Goal: Transaction & Acquisition: Book appointment/travel/reservation

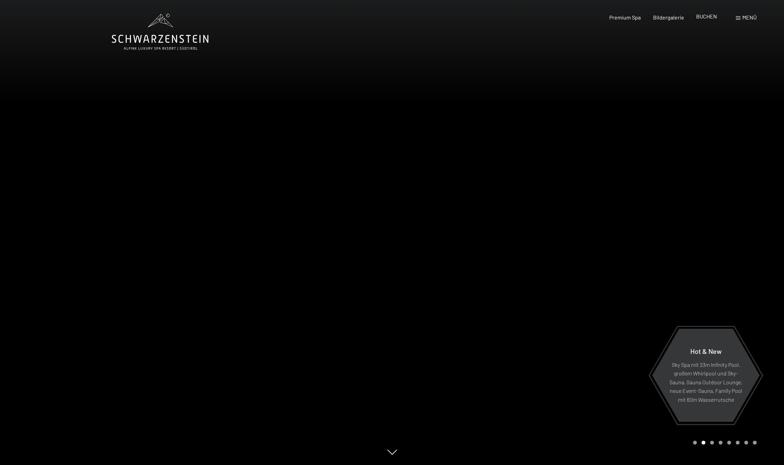
click at [712, 16] on span "BUCHEN" at bounding box center [706, 16] width 21 height 6
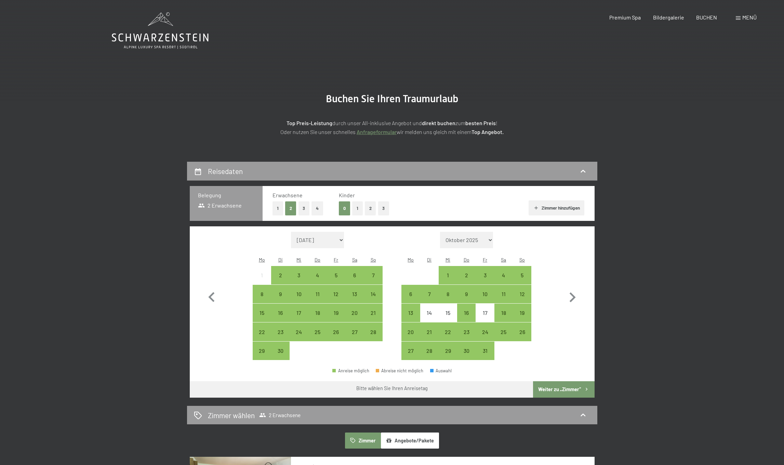
scroll to position [136, 0]
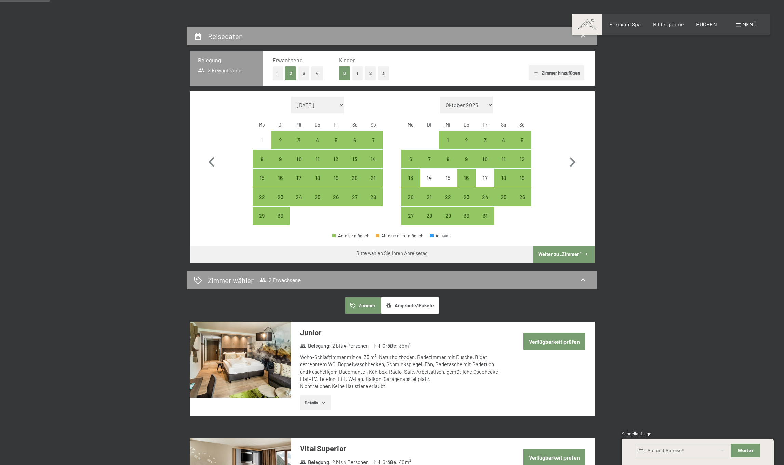
click at [279, 69] on button "1" at bounding box center [277, 73] width 11 height 14
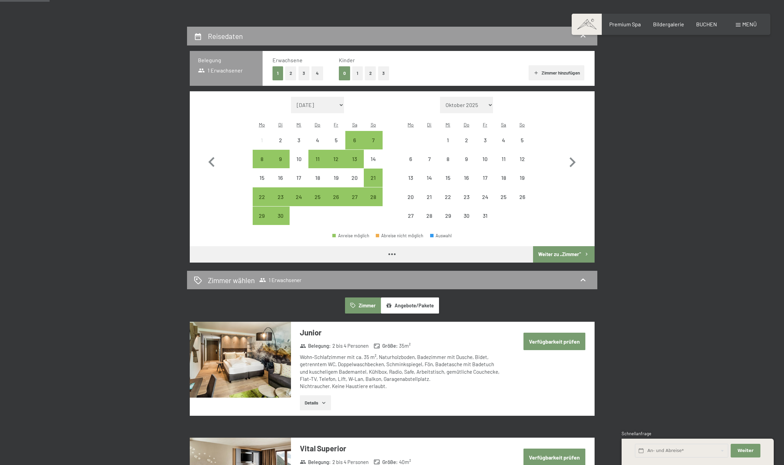
drag, startPoint x: 359, startPoint y: 73, endPoint x: 359, endPoint y: 82, distance: 9.2
click at [359, 73] on button "1" at bounding box center [357, 73] width 11 height 14
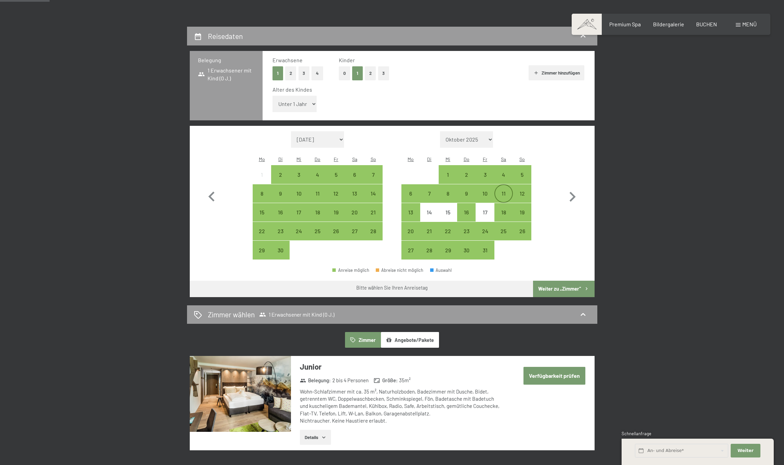
click at [504, 191] on div "11" at bounding box center [503, 199] width 17 height 17
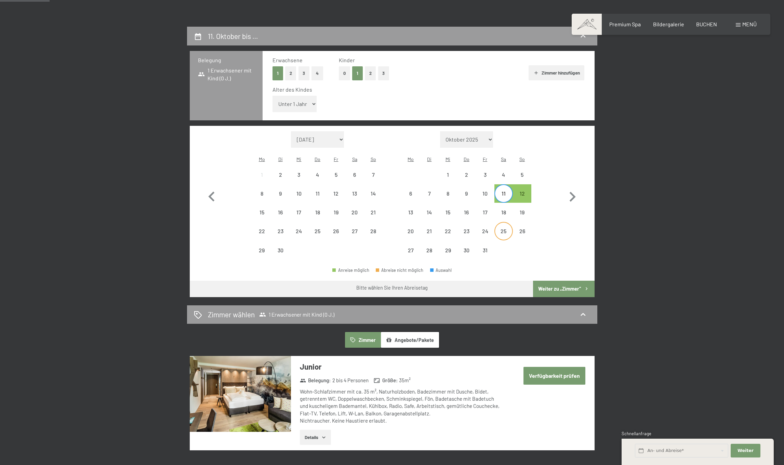
click at [502, 228] on div "25" at bounding box center [503, 236] width 17 height 17
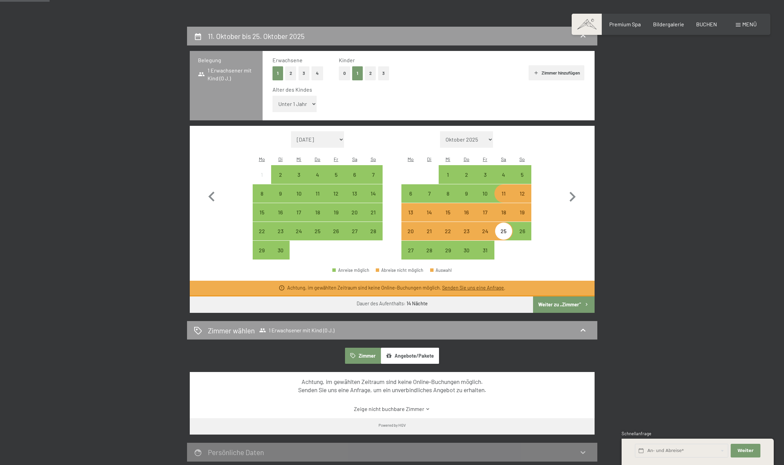
click at [562, 296] on button "Weiter zu „Zimmer“" at bounding box center [563, 304] width 61 height 16
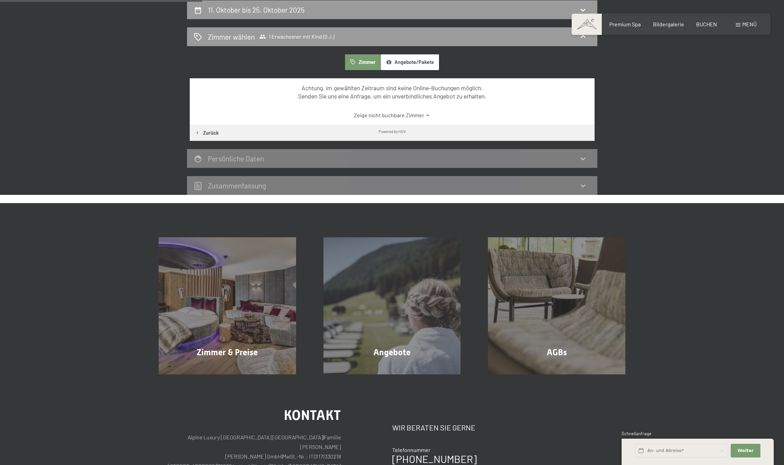
scroll to position [0, 0]
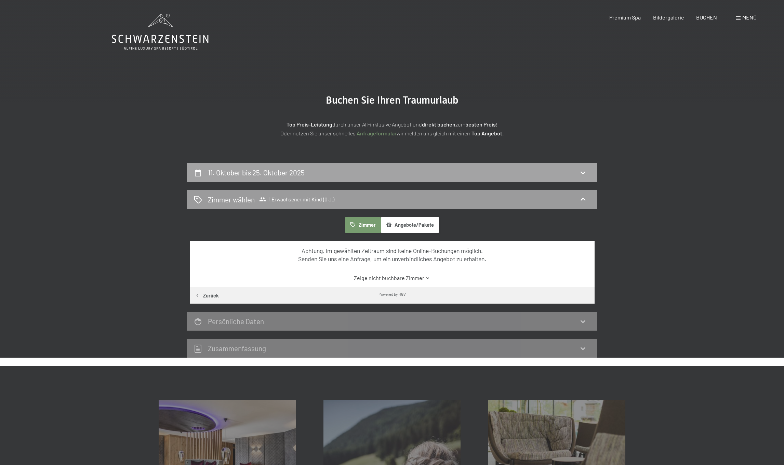
click at [338, 169] on div "11. Oktober bis 25. Oktober 2025" at bounding box center [392, 172] width 396 height 10
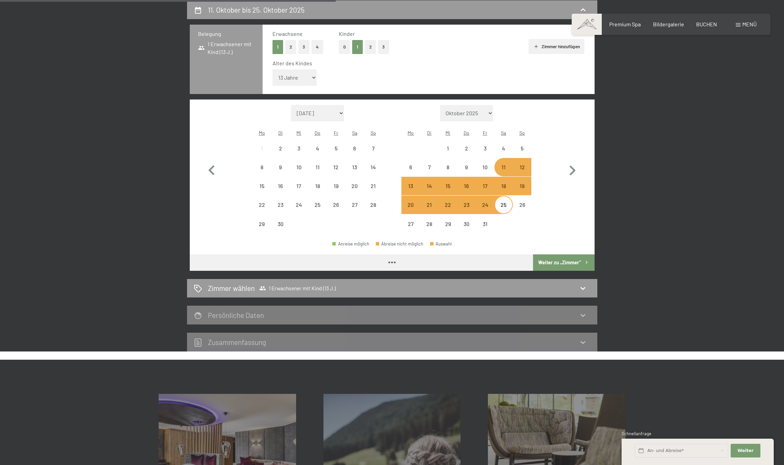
click at [552, 109] on div "Monat/Jahr September 2025 Oktober 2025 November 2025 Dezember 2025 Januar 2026 …" at bounding box center [392, 169] width 380 height 128
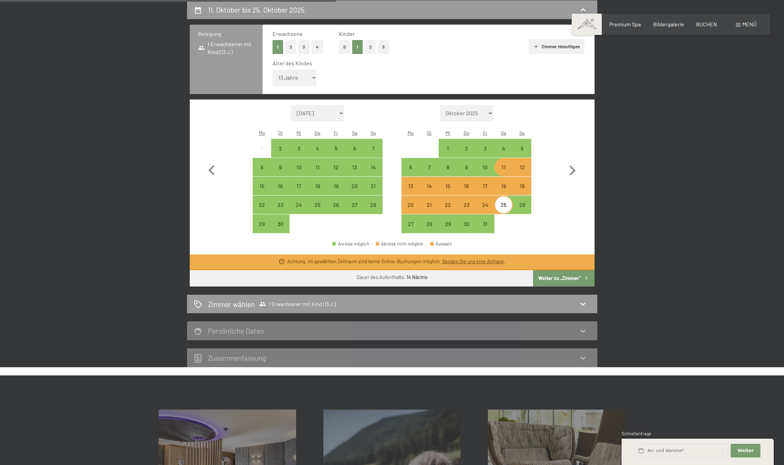
click at [293, 47] on button "2" at bounding box center [290, 47] width 11 height 14
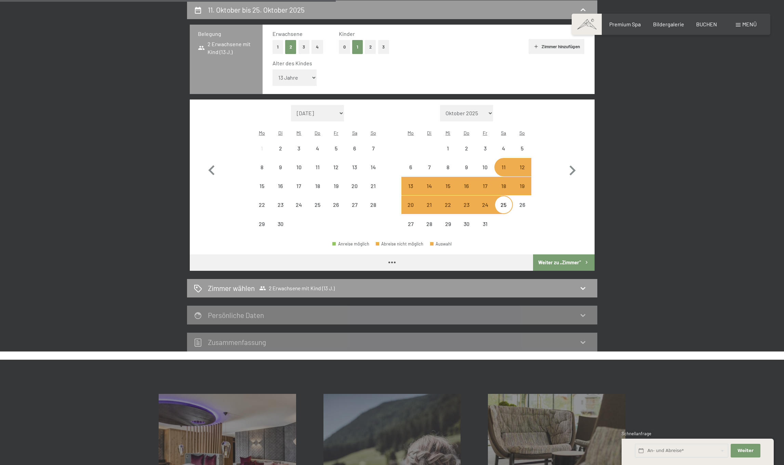
click at [371, 48] on button "2" at bounding box center [370, 47] width 11 height 14
select select "0"
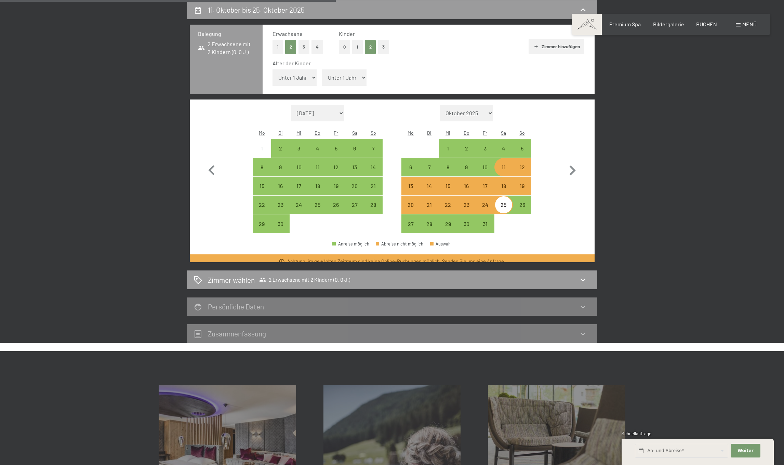
select select "13"
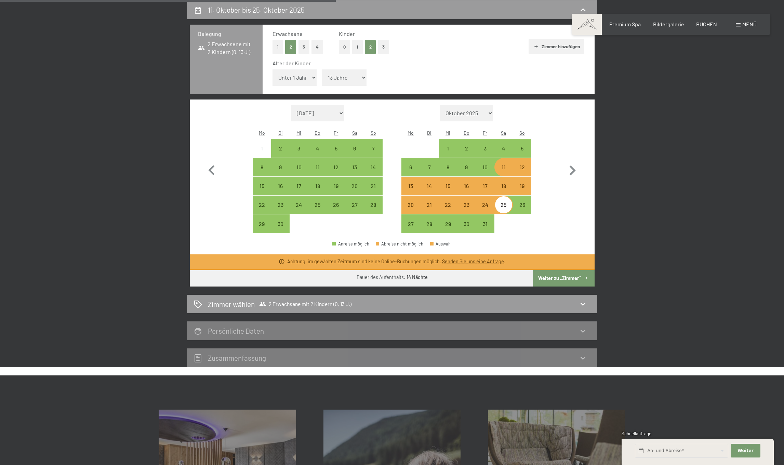
select select "14"
click at [581, 108] on button "button" at bounding box center [572, 169] width 20 height 128
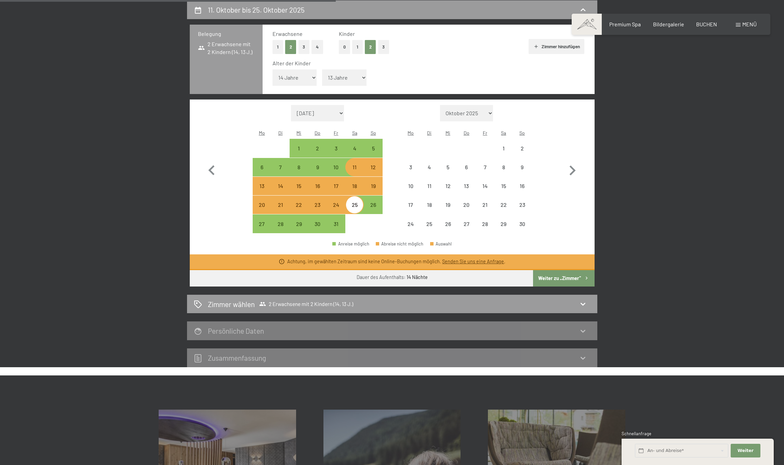
select select "[DATE]"
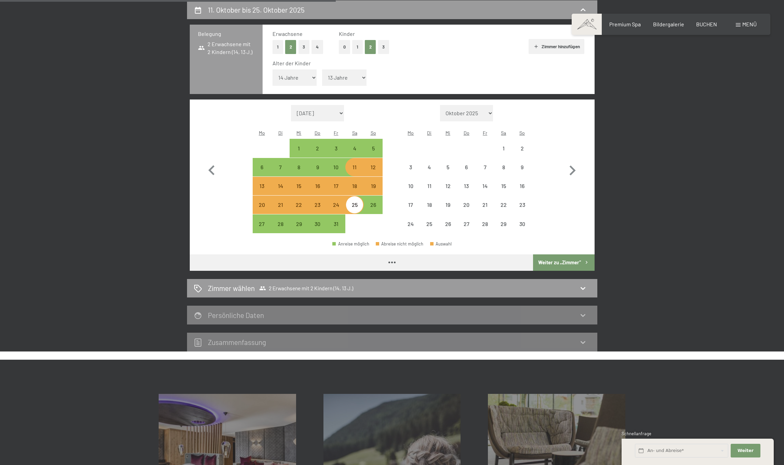
select select "[DATE]"
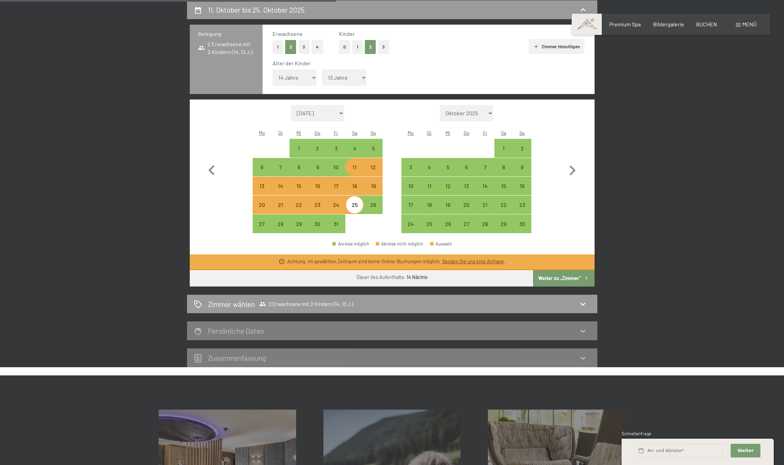
click at [356, 164] on div "11" at bounding box center [354, 172] width 17 height 17
select select "[DATE]"
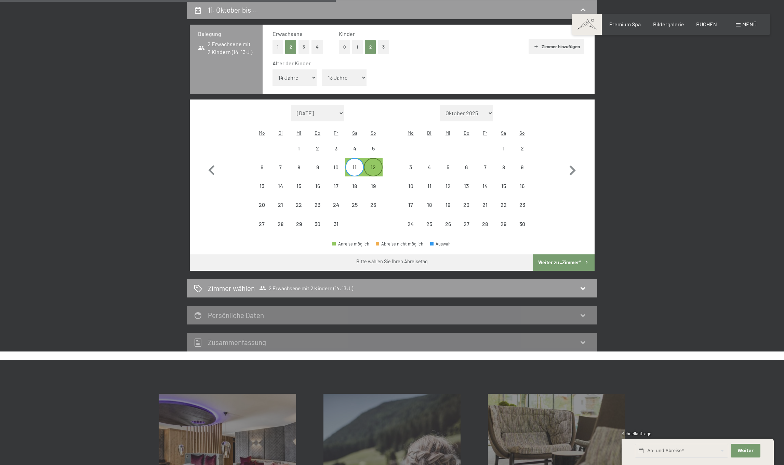
click at [374, 164] on div "12" at bounding box center [372, 172] width 17 height 17
select select "[DATE]"
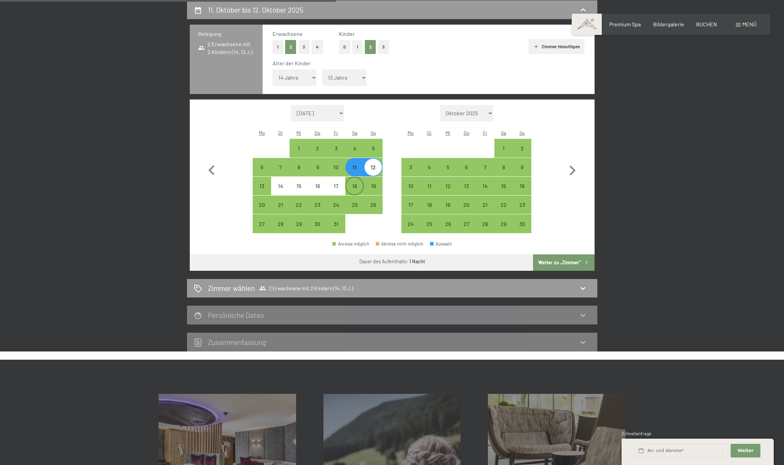
click at [353, 183] on div "18" at bounding box center [354, 191] width 17 height 17
select select "[DATE]"
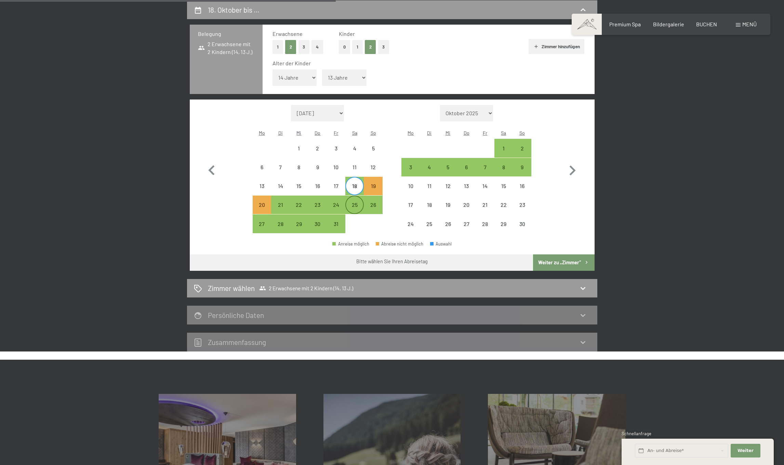
click at [354, 202] on div "25" at bounding box center [354, 210] width 17 height 17
select select "[DATE]"
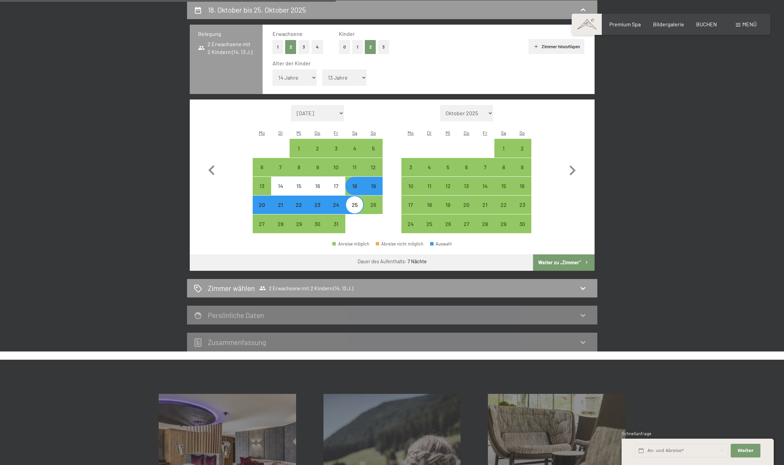
click at [569, 254] on button "Weiter zu „Zimmer“" at bounding box center [563, 262] width 61 height 16
select select "[DATE]"
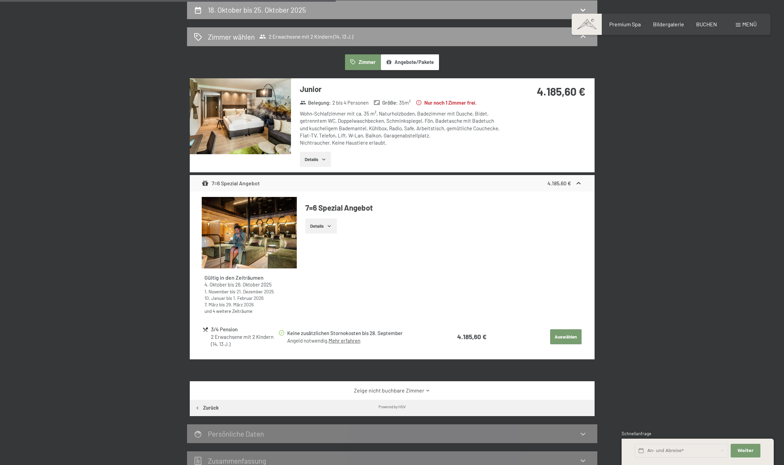
click at [328, 226] on button "Details" at bounding box center [320, 225] width 31 height 15
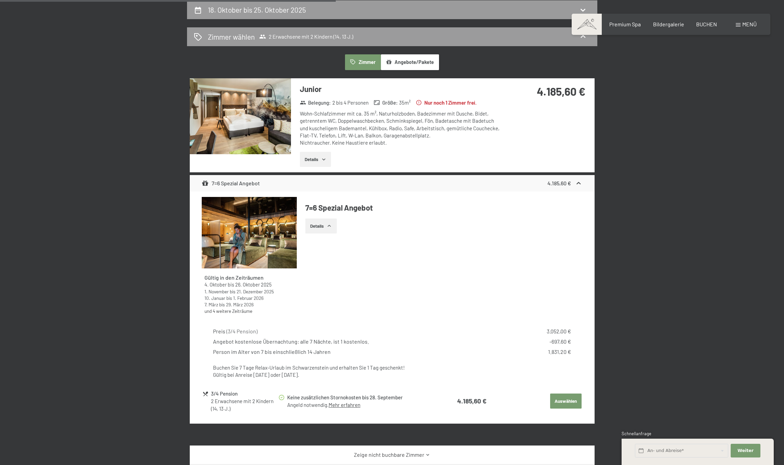
click at [326, 157] on icon "button" at bounding box center [323, 159] width 5 height 5
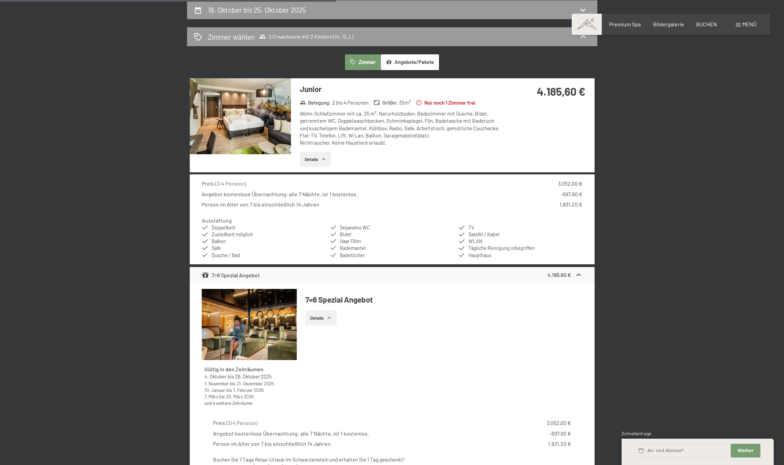
click at [262, 118] on img at bounding box center [240, 116] width 101 height 76
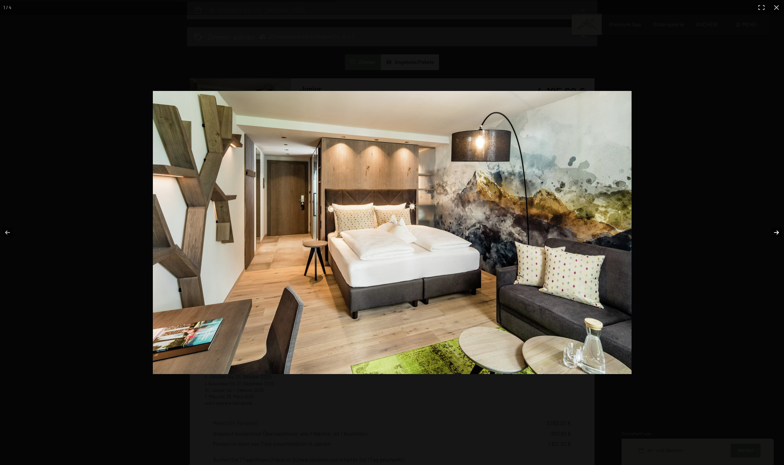
click at [778, 231] on button "button" at bounding box center [772, 232] width 24 height 34
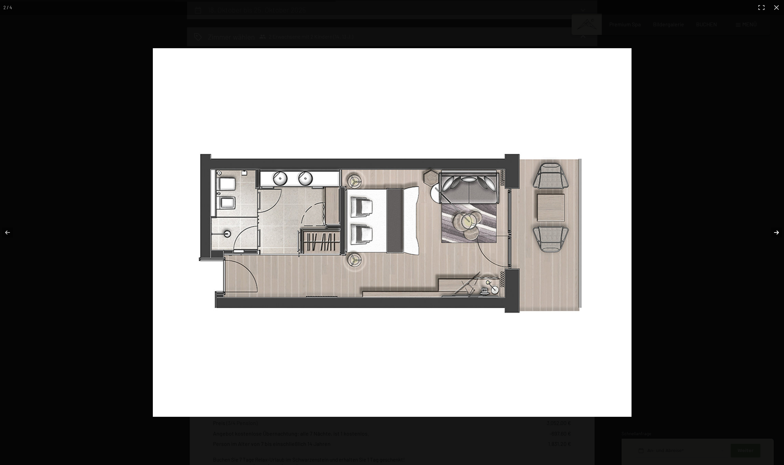
click at [778, 231] on button "button" at bounding box center [772, 232] width 24 height 34
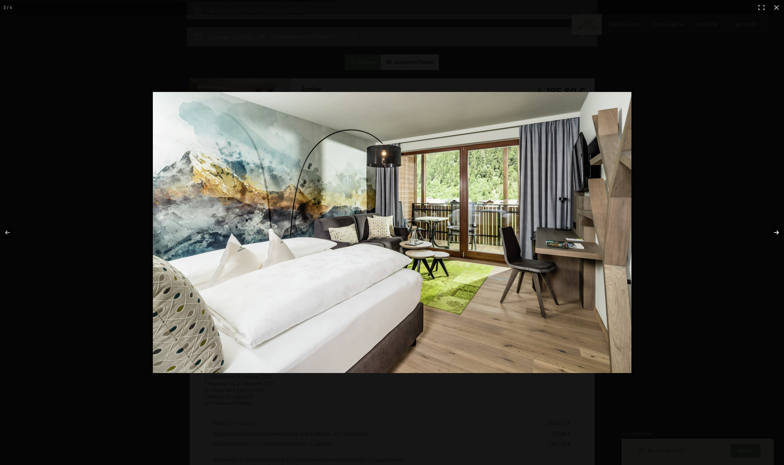
click at [778, 231] on button "button" at bounding box center [772, 232] width 24 height 34
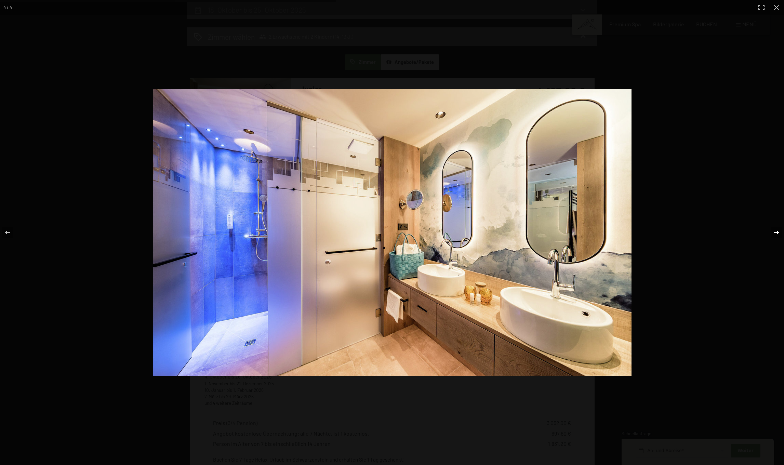
click at [778, 231] on button "button" at bounding box center [772, 232] width 24 height 34
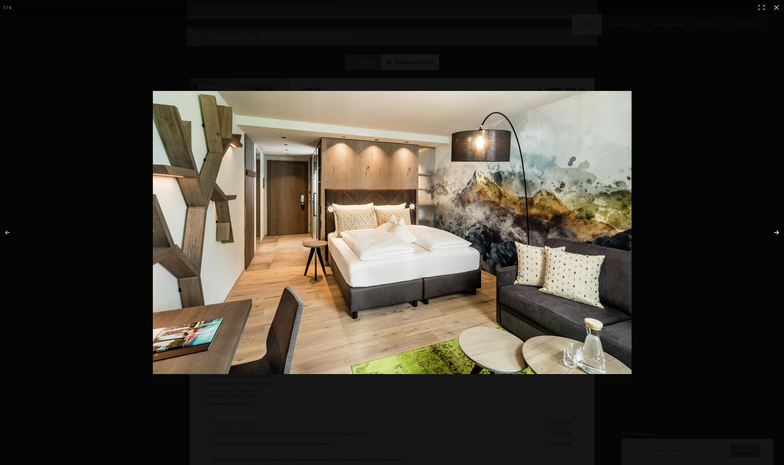
click at [778, 231] on button "button" at bounding box center [772, 232] width 24 height 34
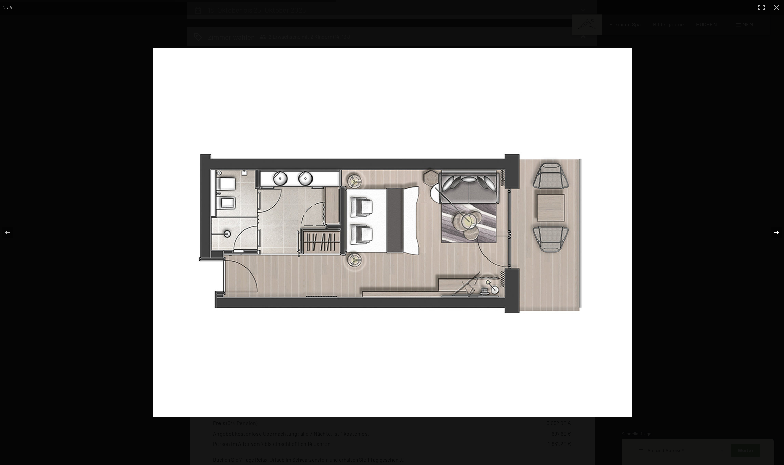
click at [778, 231] on button "button" at bounding box center [772, 232] width 24 height 34
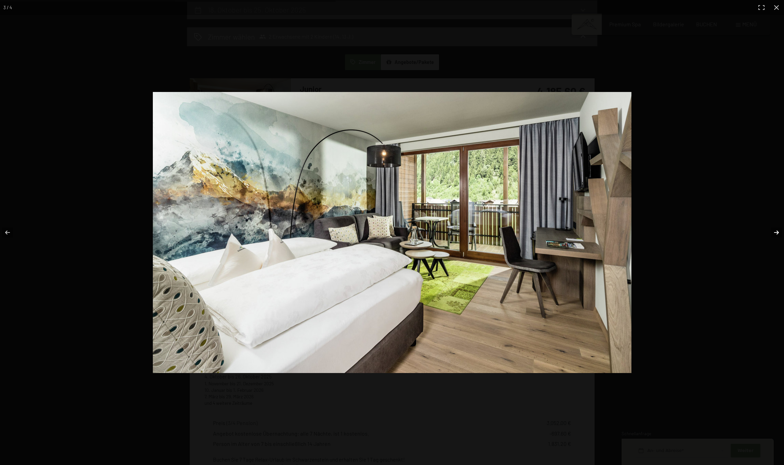
click at [778, 231] on button "button" at bounding box center [772, 232] width 24 height 34
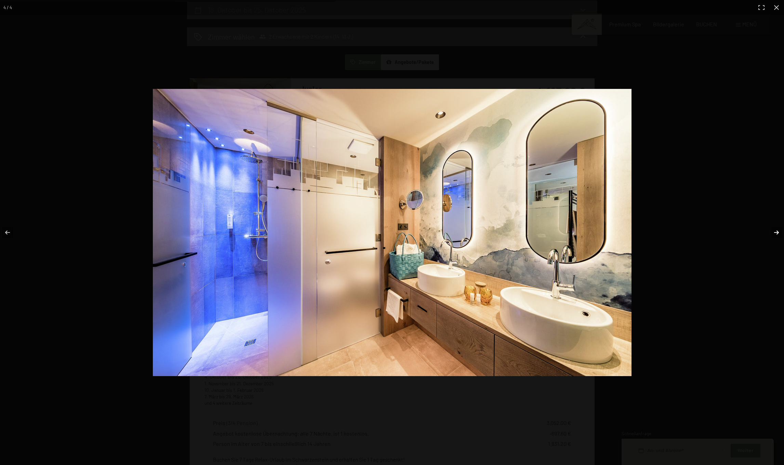
click at [778, 231] on button "button" at bounding box center [772, 232] width 24 height 34
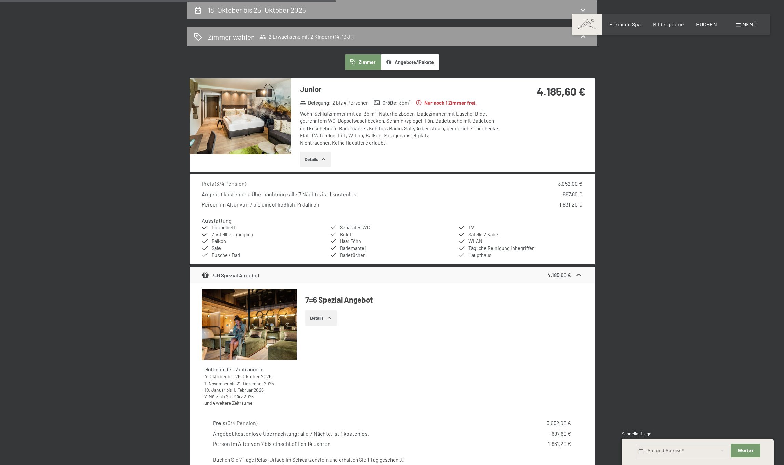
click at [0, 0] on button "button" at bounding box center [0, 0] width 0 height 0
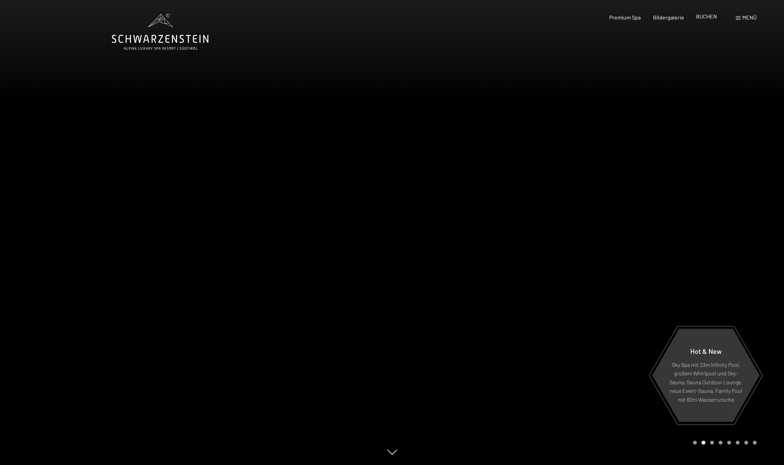
click at [707, 19] on span "BUCHEN" at bounding box center [706, 16] width 21 height 6
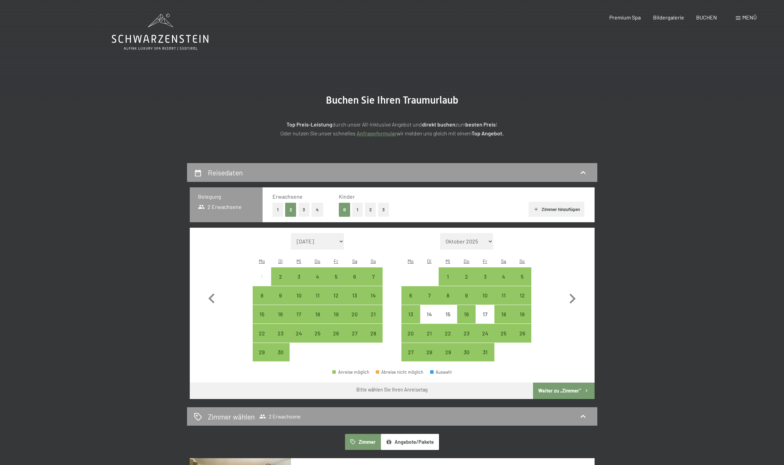
drag, startPoint x: 368, startPoint y: 207, endPoint x: 365, endPoint y: 220, distance: 12.7
click at [368, 208] on button "2" at bounding box center [370, 210] width 11 height 14
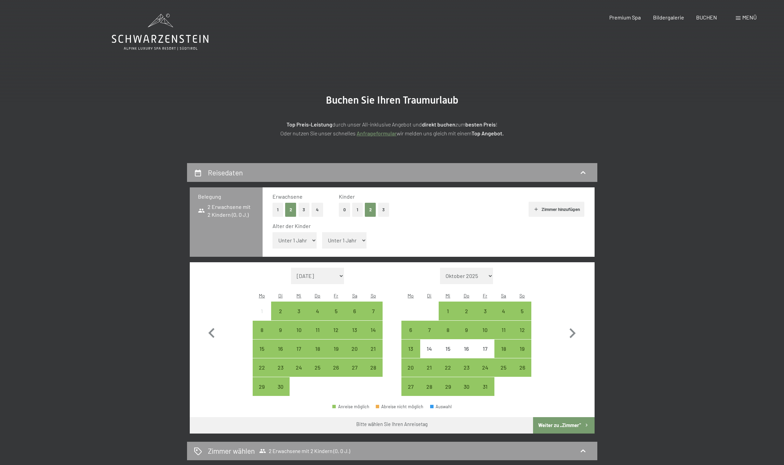
select select "13"
select select "14"
click at [503, 327] on div "11" at bounding box center [503, 335] width 17 height 17
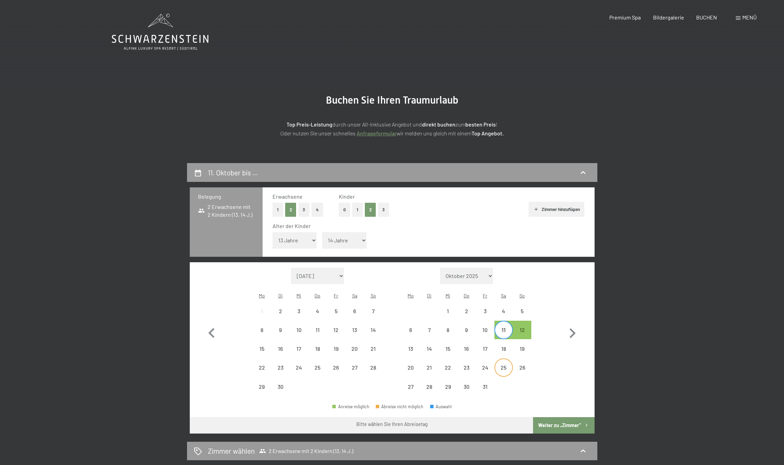
click at [504, 365] on div "25" at bounding box center [503, 373] width 17 height 17
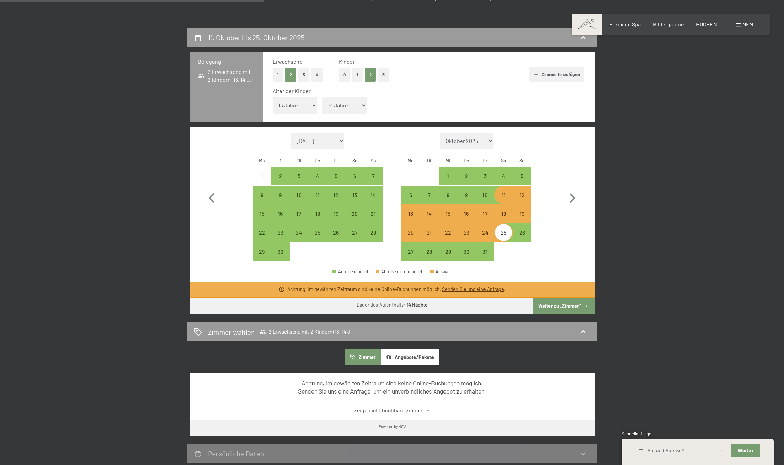
scroll to position [215, 0]
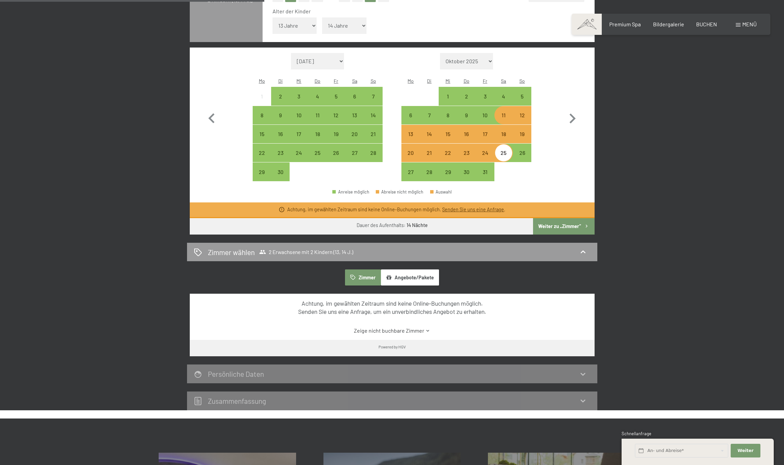
drag, startPoint x: 501, startPoint y: 133, endPoint x: 504, endPoint y: 139, distance: 6.6
click at [501, 150] on div "25" at bounding box center [503, 158] width 17 height 17
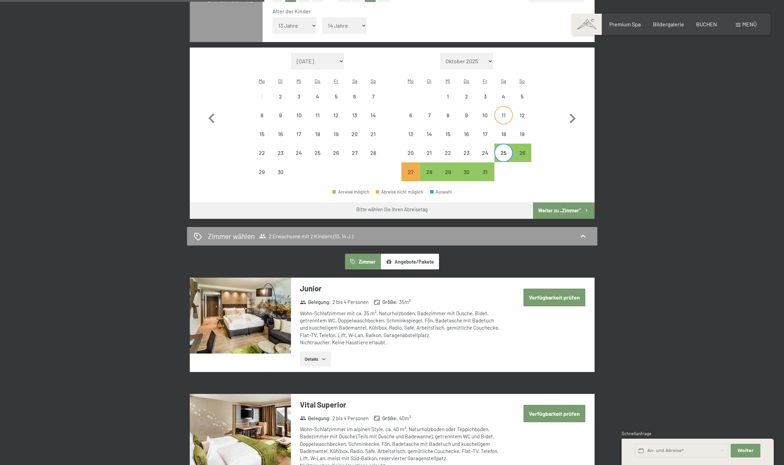
click at [507, 112] on div "11" at bounding box center [503, 120] width 17 height 17
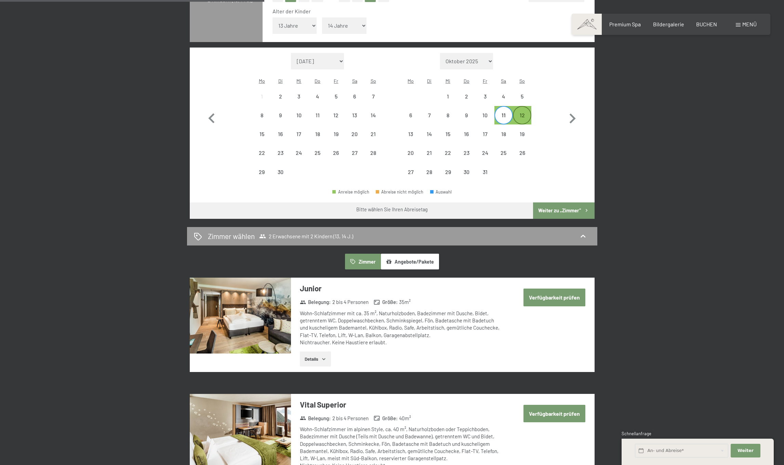
click at [524, 112] on div "12" at bounding box center [521, 120] width 17 height 17
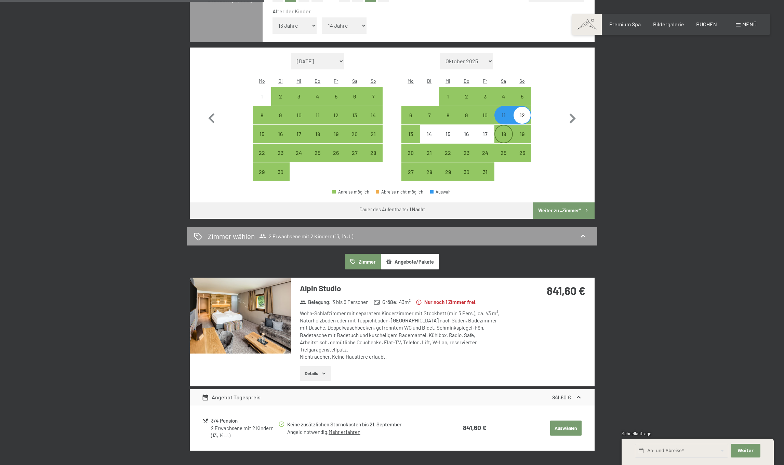
click at [500, 131] on div "18" at bounding box center [503, 139] width 17 height 17
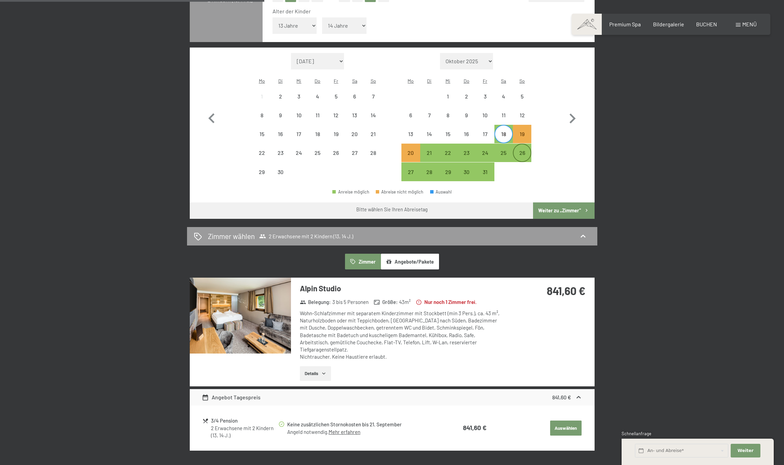
click at [515, 150] on div "26" at bounding box center [521, 158] width 17 height 17
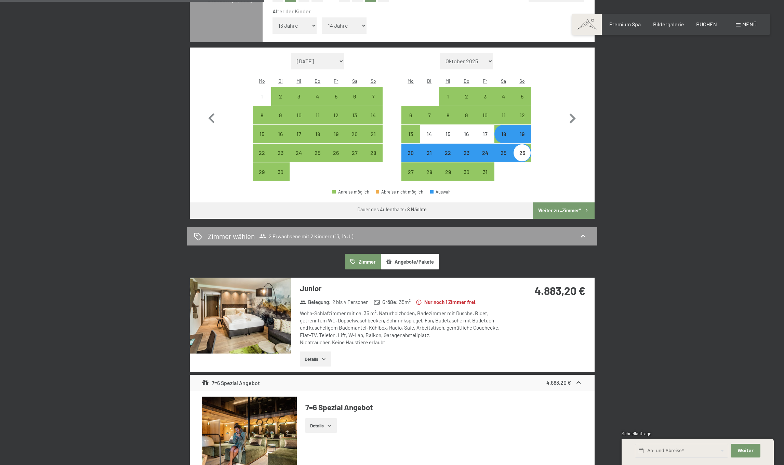
drag, startPoint x: 506, startPoint y: 117, endPoint x: 506, endPoint y: 120, distance: 3.5
click at [506, 131] on div "18" at bounding box center [503, 139] width 17 height 17
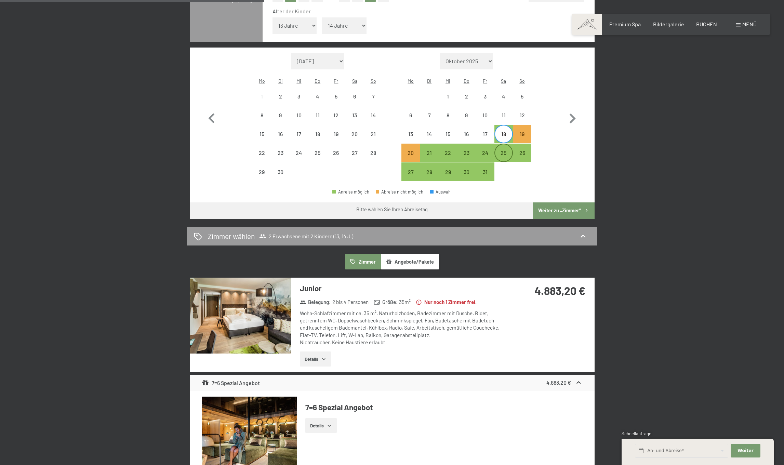
click at [505, 150] on div "25" at bounding box center [503, 158] width 17 height 17
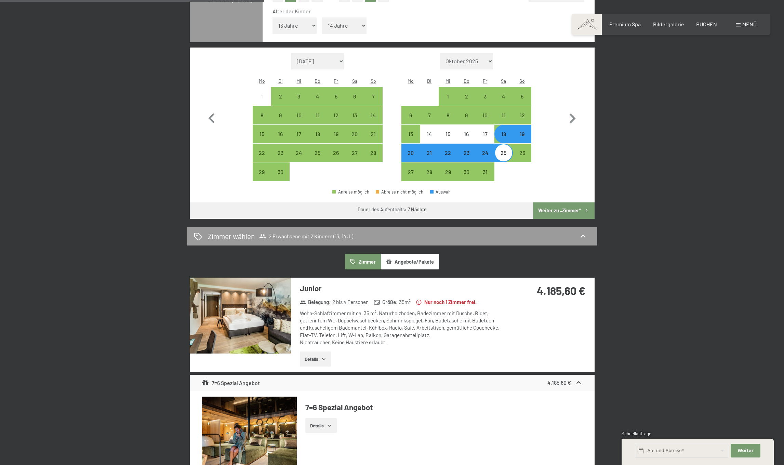
click at [412, 254] on button "Angebote/Pakete" at bounding box center [410, 262] width 58 height 16
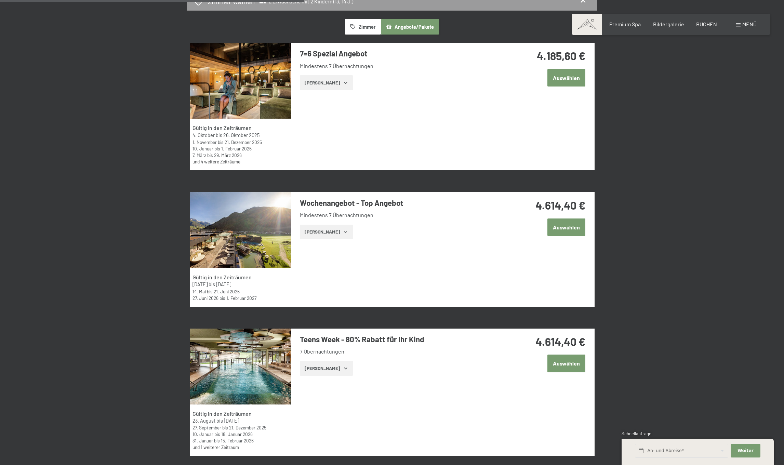
scroll to position [502, 0]
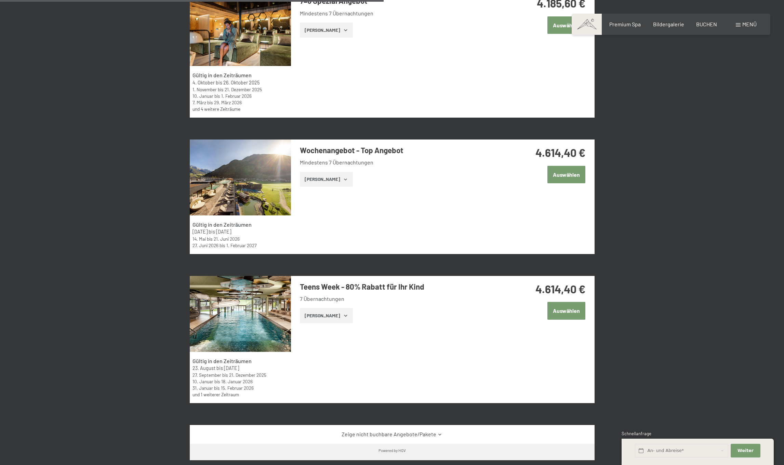
click at [343, 313] on icon "button" at bounding box center [345, 315] width 5 height 5
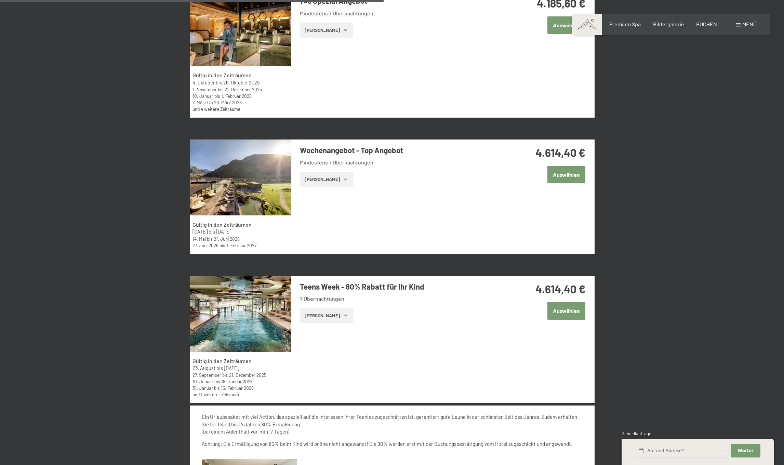
click at [231, 391] on link "und 1 weiterer Zeitraum" at bounding box center [215, 394] width 46 height 6
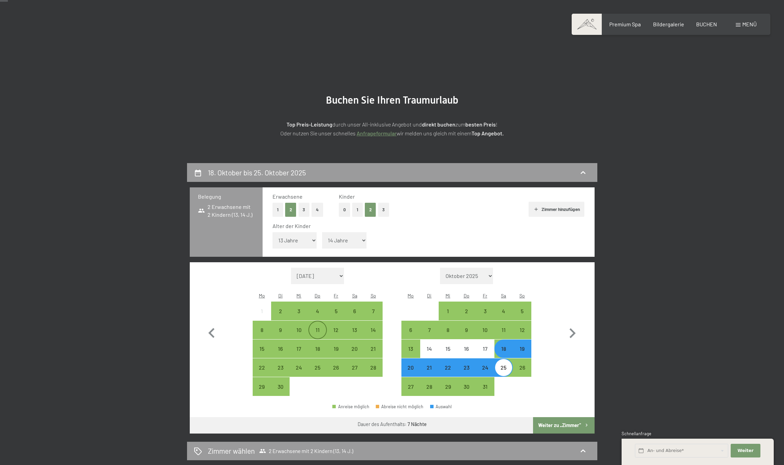
scroll to position [43, 0]
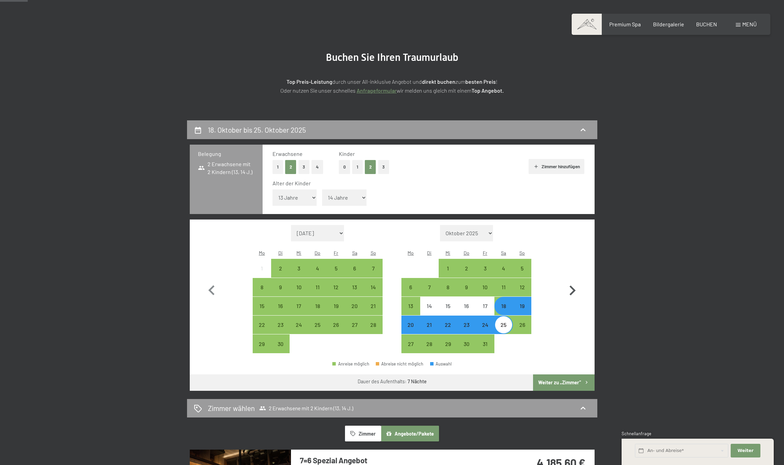
click at [571, 281] on icon "button" at bounding box center [572, 291] width 20 height 20
select select "[DATE]"
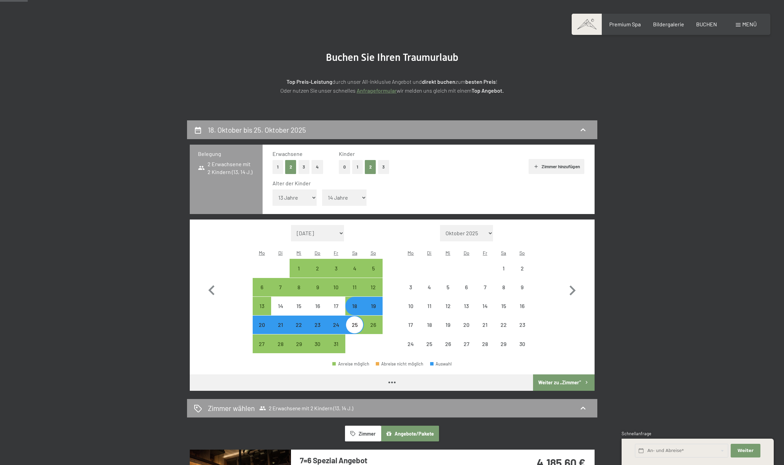
select select "[DATE]"
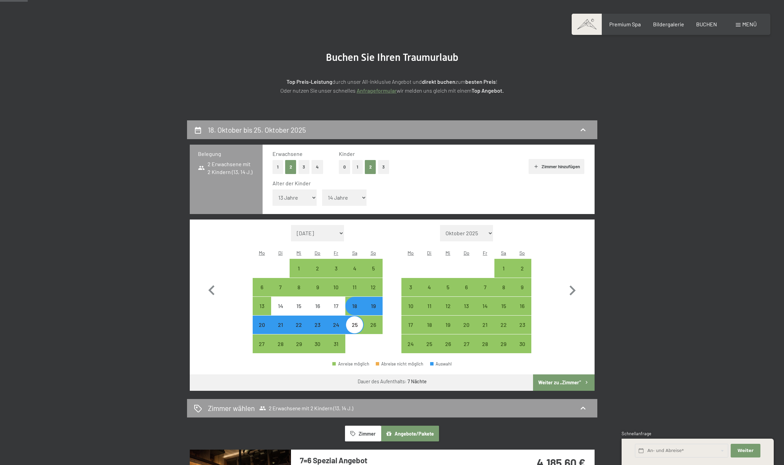
click at [346, 322] on div "25" at bounding box center [354, 330] width 17 height 17
select select "[DATE]"
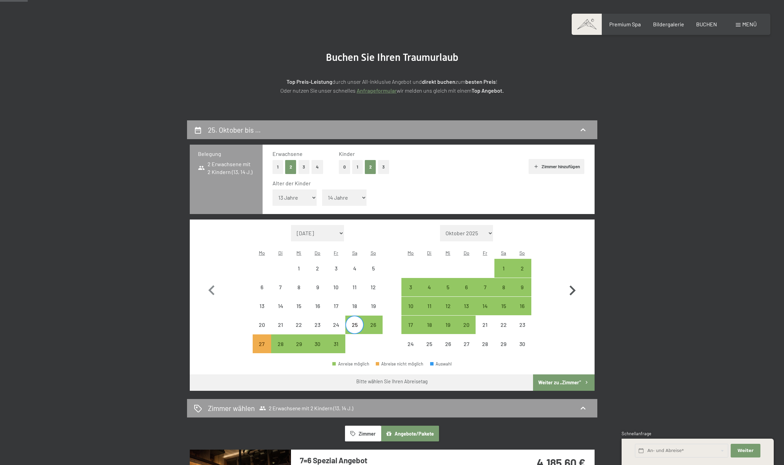
click at [574, 281] on icon "button" at bounding box center [572, 291] width 20 height 20
select select "[DATE]"
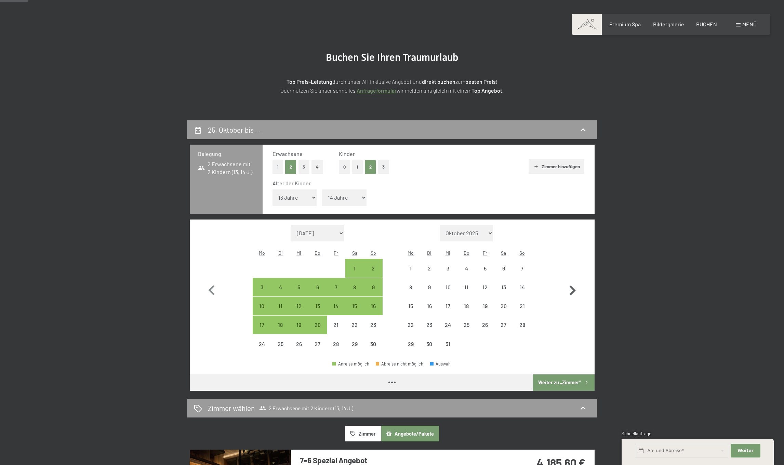
click at [574, 281] on icon "button" at bounding box center [572, 291] width 20 height 20
select select "[DATE]"
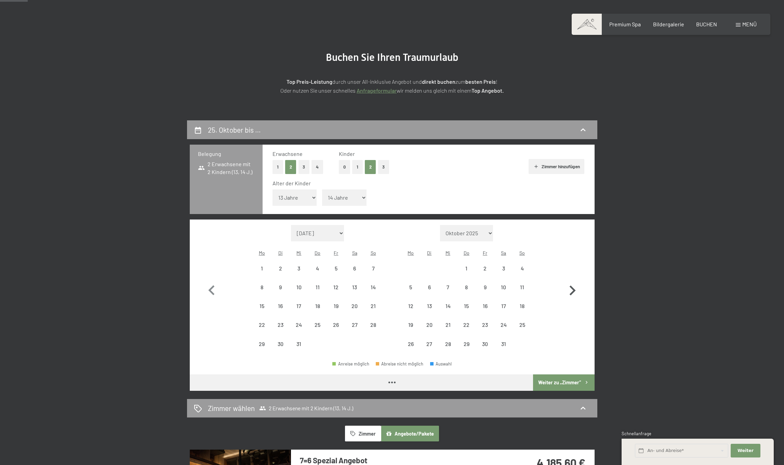
select select "[DATE]"
click at [574, 281] on icon "button" at bounding box center [572, 291] width 20 height 20
select select "[DATE]"
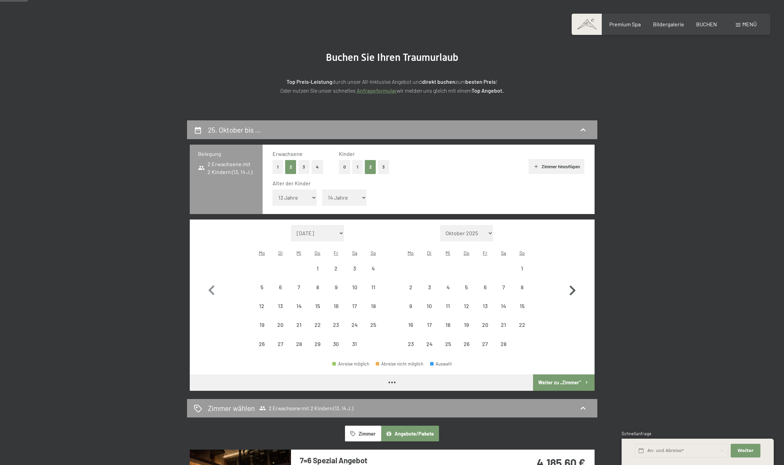
click at [574, 281] on icon "button" at bounding box center [572, 291] width 20 height 20
select select "[DATE]"
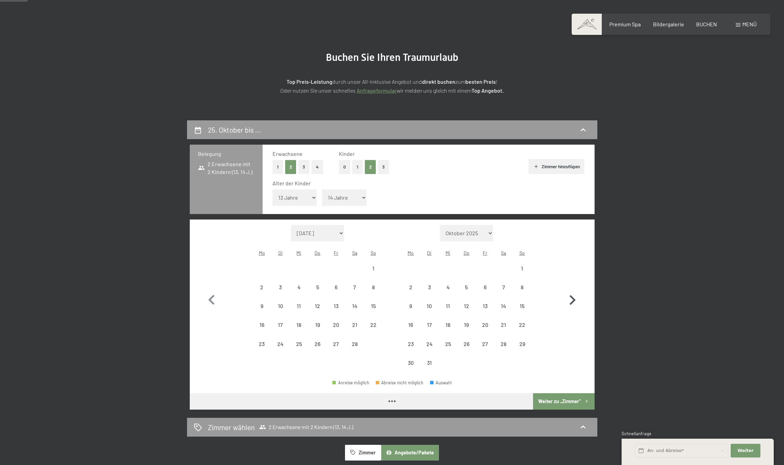
select select "[DATE]"
click at [574, 274] on button "button" at bounding box center [572, 298] width 20 height 147
select select "[DATE]"
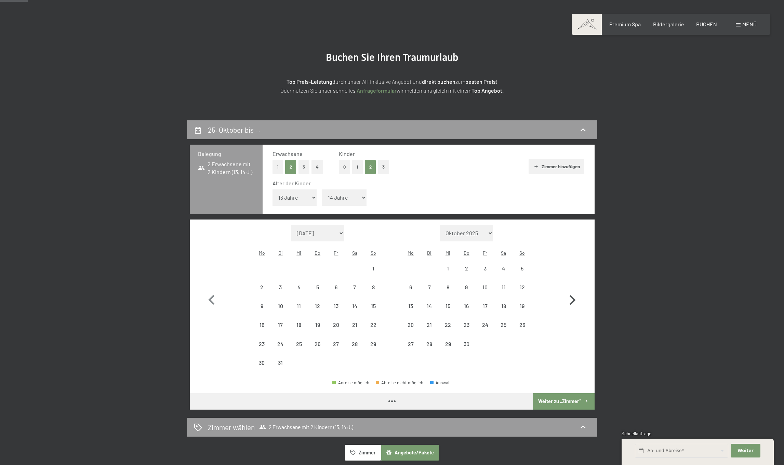
select select "[DATE]"
click at [573, 290] on icon "button" at bounding box center [572, 300] width 20 height 20
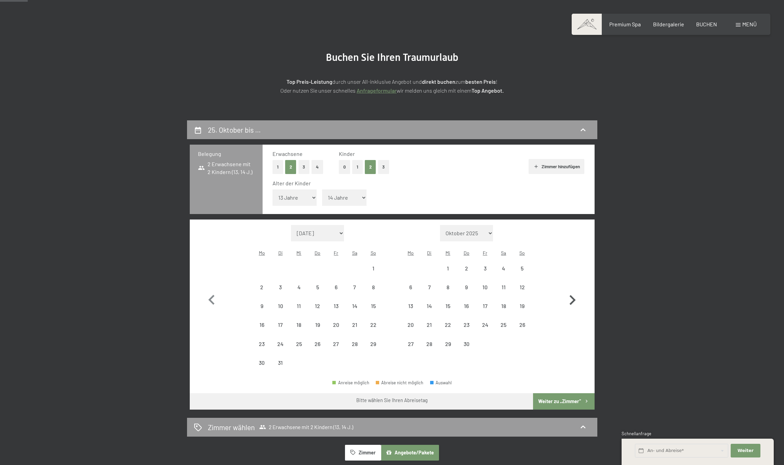
select select "[DATE]"
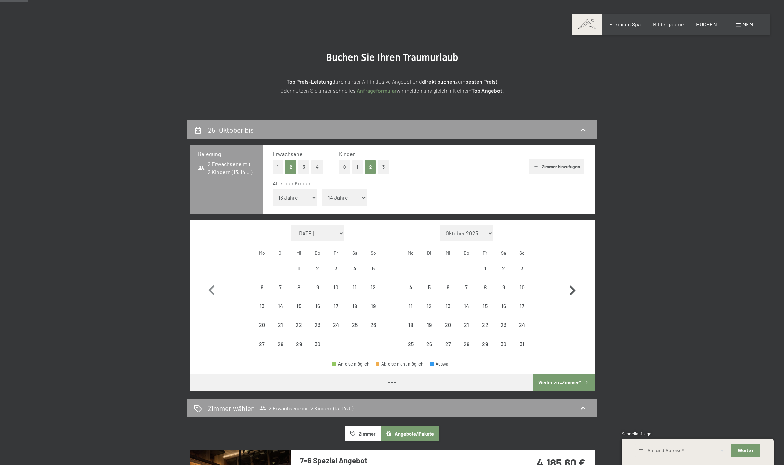
select select "[DATE]"
click at [574, 283] on icon "button" at bounding box center [572, 291] width 20 height 20
select select "[DATE]"
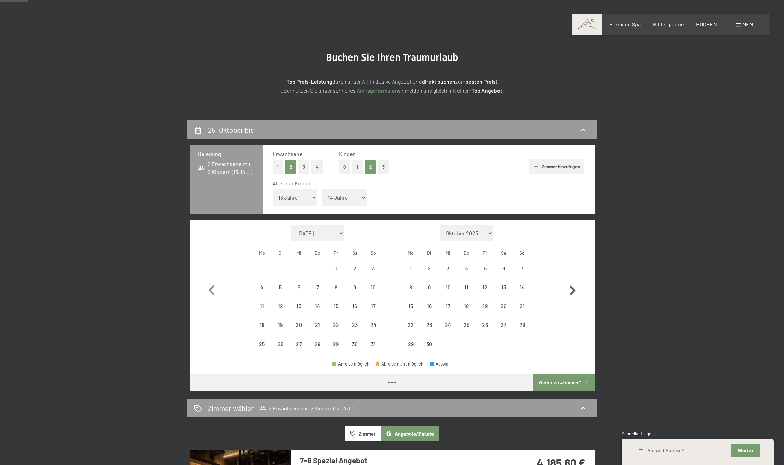
select select "[DATE]"
click at [572, 285] on icon "button" at bounding box center [572, 290] width 6 height 10
select select "[DATE]"
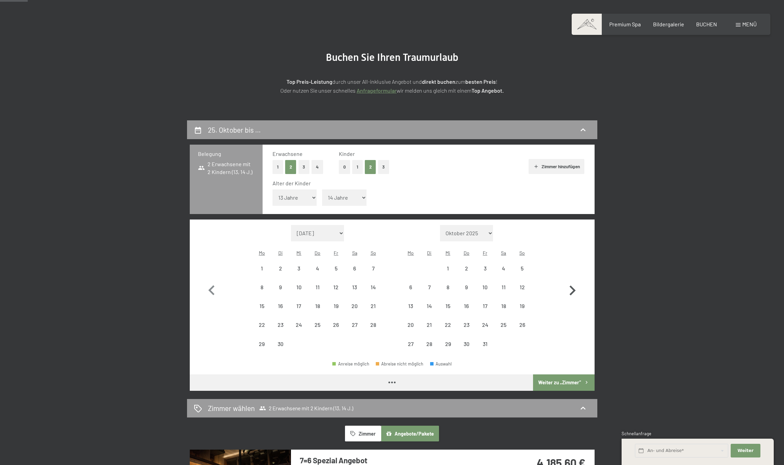
select select "[DATE]"
click at [508, 303] on div "18" at bounding box center [503, 311] width 17 height 17
select select "[DATE]"
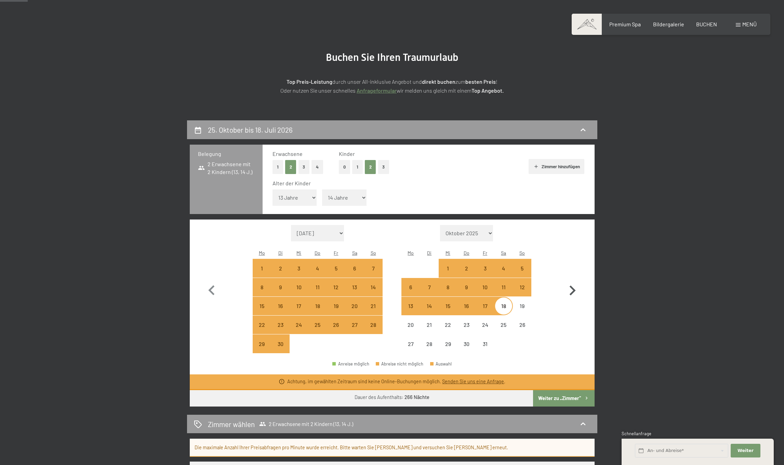
click at [573, 285] on icon "button" at bounding box center [572, 290] width 6 height 10
select select "[DATE]"
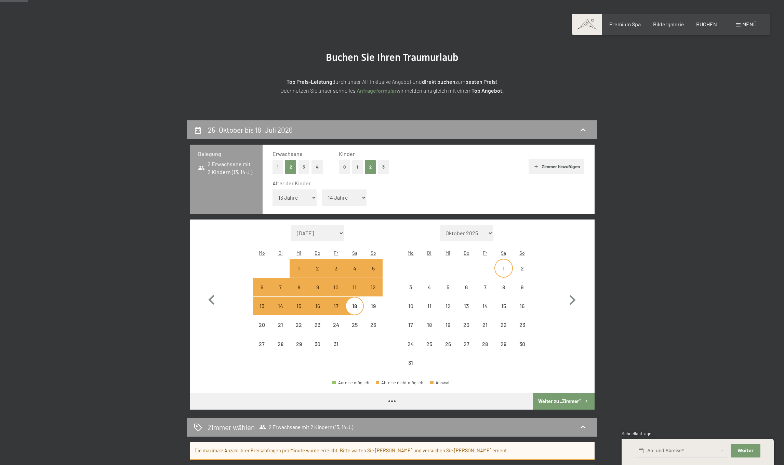
click at [504, 266] on div "1" at bounding box center [503, 274] width 17 height 17
select select "[DATE]"
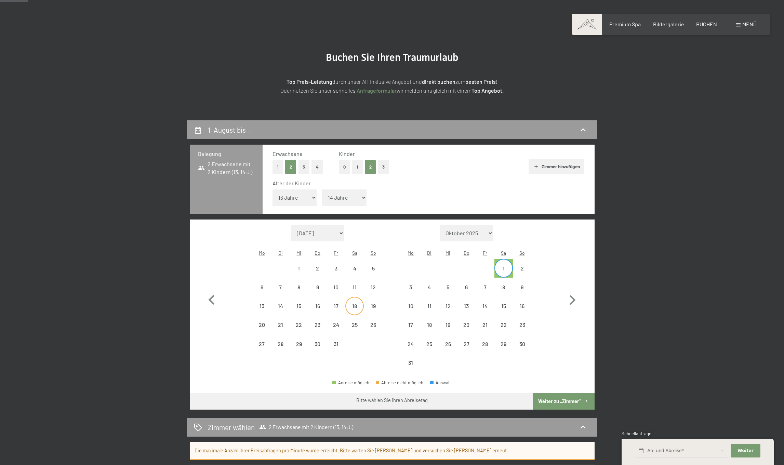
click at [348, 303] on div "18" at bounding box center [354, 311] width 17 height 17
select select "[DATE]"
click at [504, 266] on div "1" at bounding box center [503, 274] width 17 height 17
select select "[DATE]"
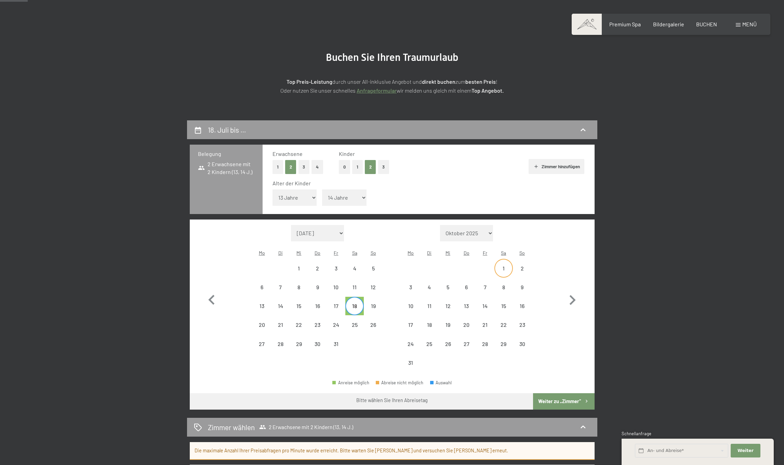
select select "[DATE]"
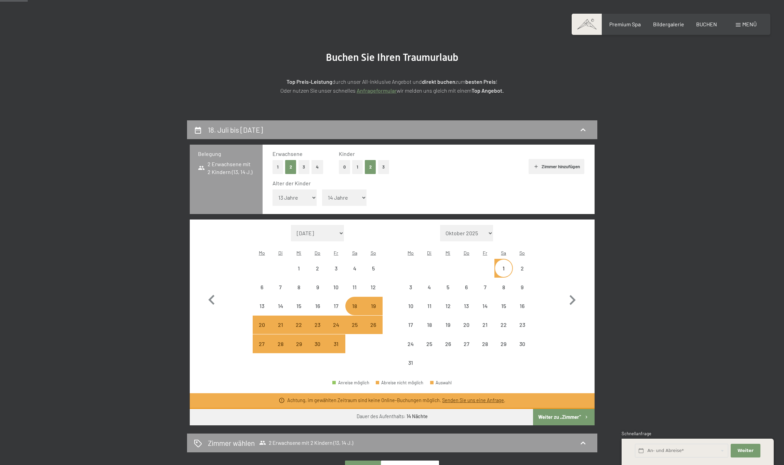
click at [575, 409] on button "Weiter zu „Zimmer“" at bounding box center [563, 417] width 61 height 16
select select "[DATE]"
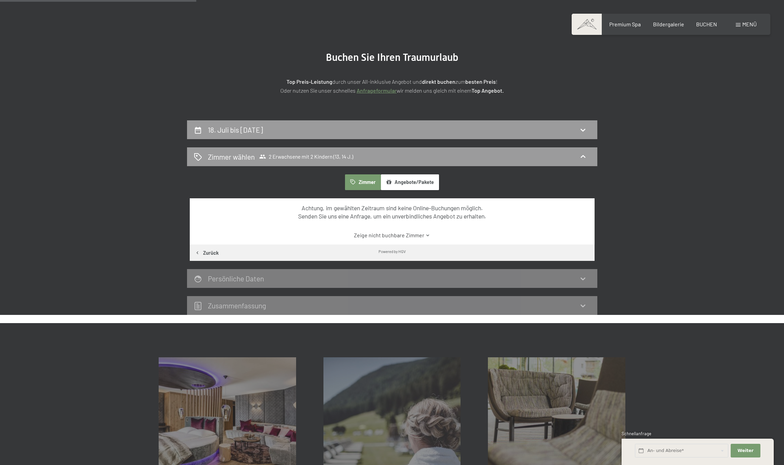
scroll to position [163, 0]
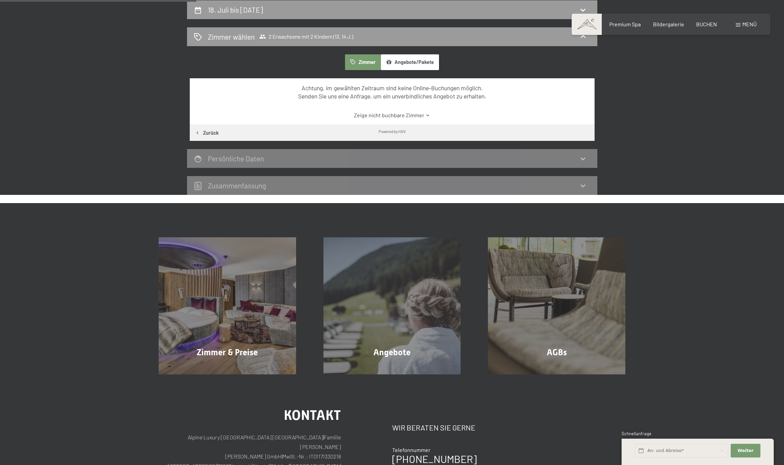
click at [405, 65] on button "Angebote/Pakete" at bounding box center [410, 62] width 58 height 16
click at [369, 62] on button "Zimmer" at bounding box center [363, 62] width 36 height 16
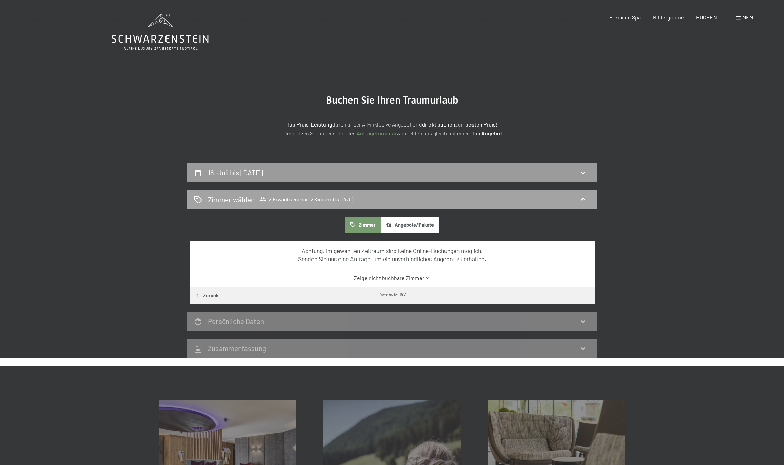
click at [367, 194] on div "[PERSON_NAME] [PERSON_NAME] 2 Erwachsene mit 2 Kindern (13, 14 J.)" at bounding box center [392, 199] width 396 height 10
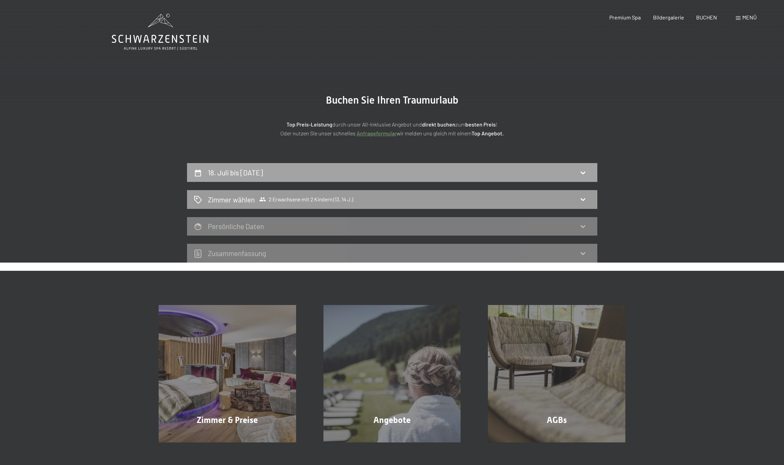
click at [359, 172] on div "18. Juli bis [DATE]" at bounding box center [392, 172] width 396 height 10
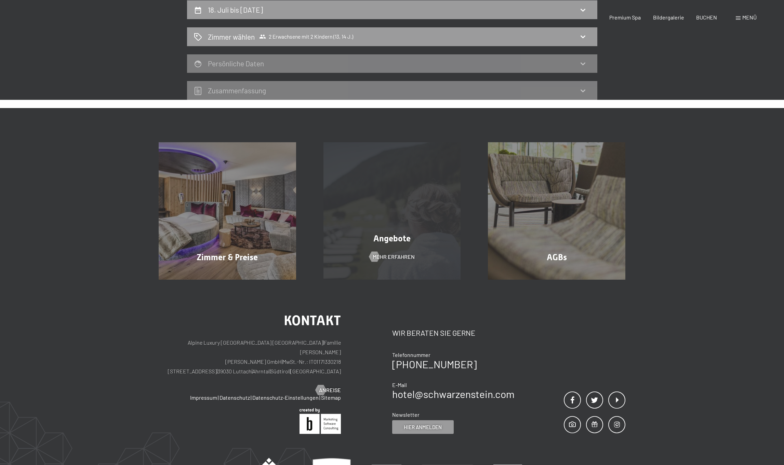
select select "13"
select select "14"
select select "[DATE]"
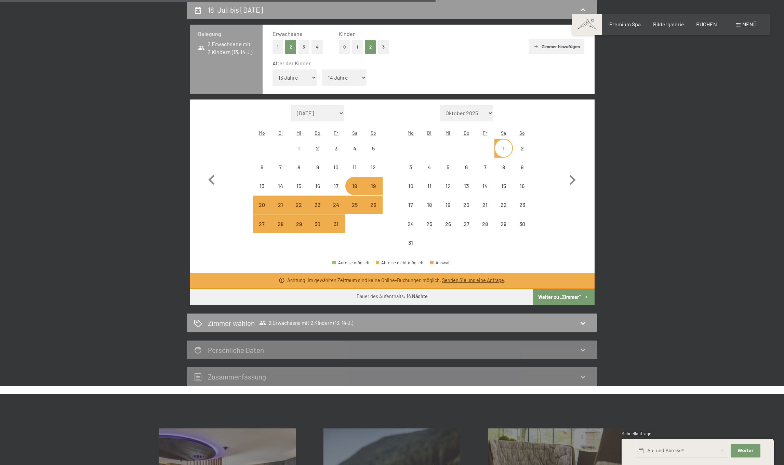
click at [372, 183] on div "19" at bounding box center [372, 191] width 17 height 17
select select "[DATE]"
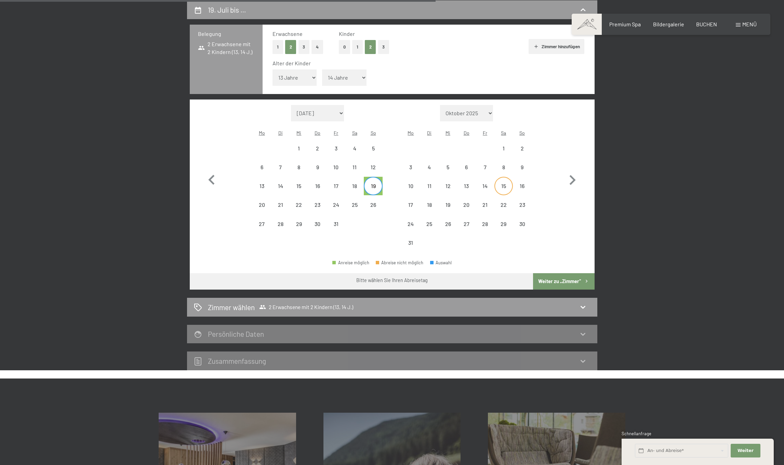
click at [502, 183] on div "15" at bounding box center [503, 191] width 17 height 17
select select "[DATE]"
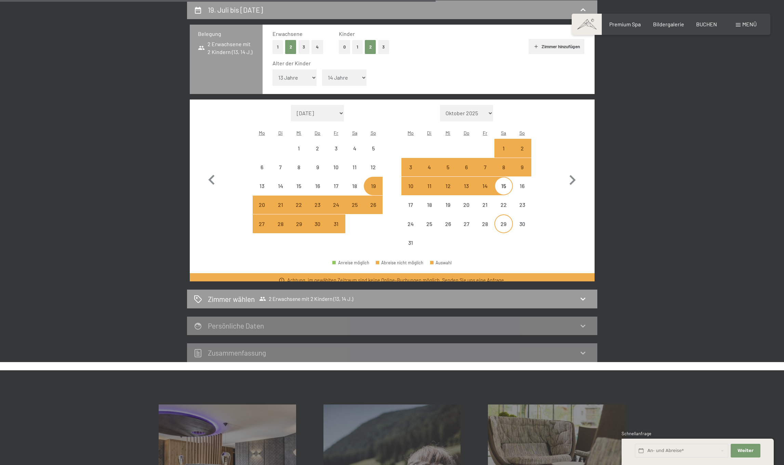
click at [504, 221] on div "29" at bounding box center [503, 229] width 17 height 17
select select "[DATE]"
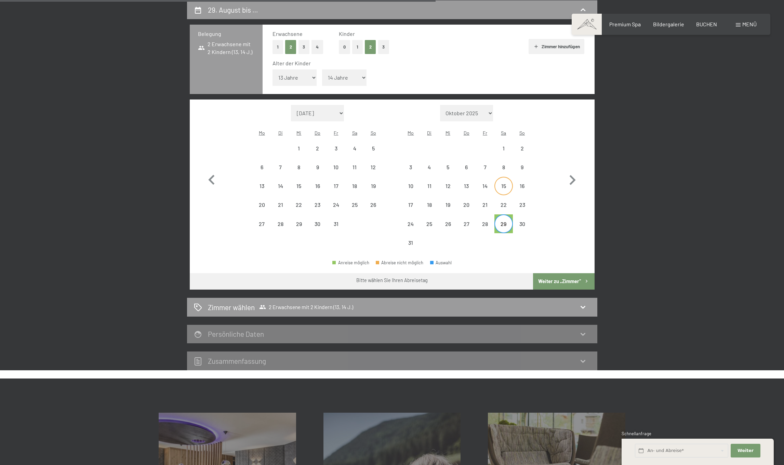
click at [504, 183] on div "15" at bounding box center [503, 191] width 17 height 17
select select "[DATE]"
click at [504, 202] on div "22" at bounding box center [503, 210] width 17 height 17
select select "[DATE]"
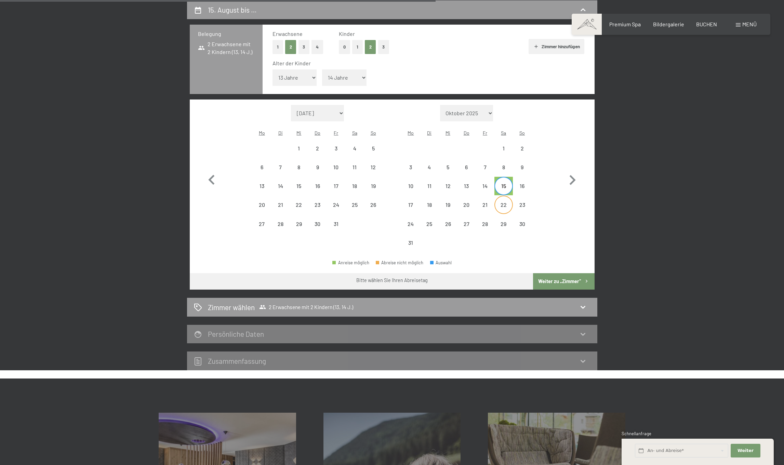
select select "[DATE]"
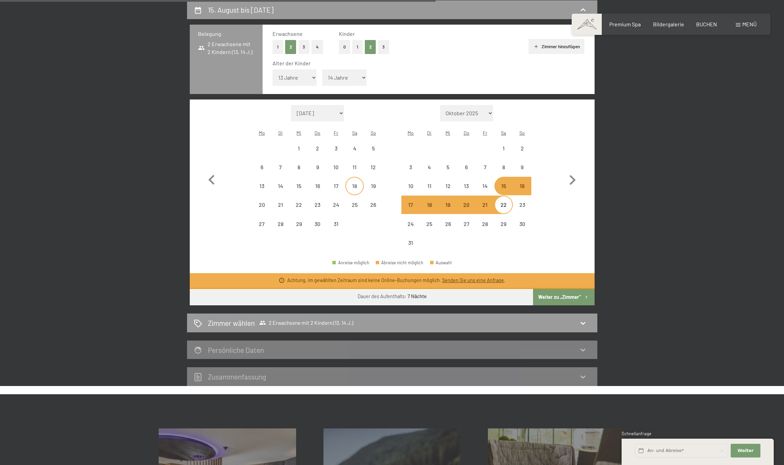
click at [349, 183] on div "18" at bounding box center [354, 191] width 17 height 17
select select "[DATE]"
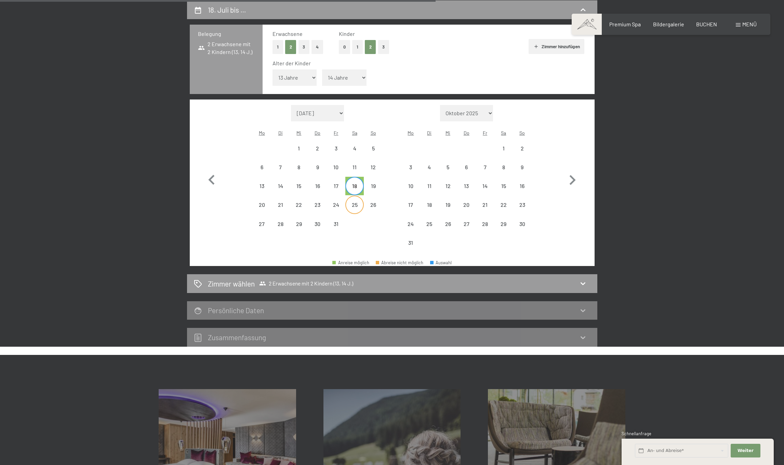
click at [351, 202] on div "25" at bounding box center [354, 210] width 17 height 17
select select "[DATE]"
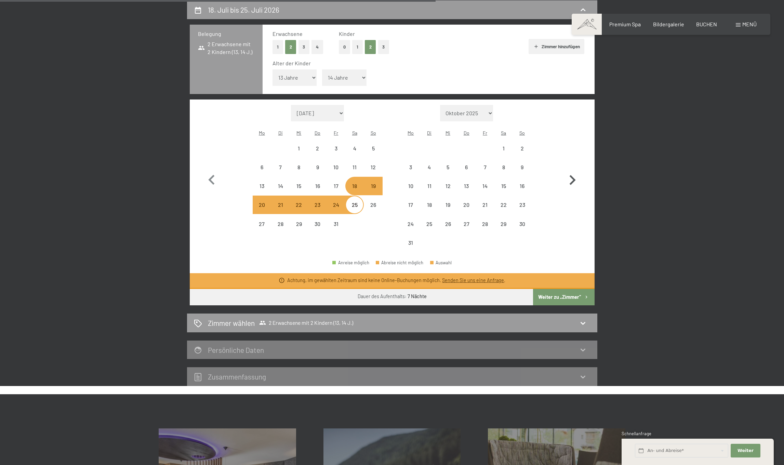
click at [566, 144] on button "button" at bounding box center [572, 178] width 20 height 147
select select "[DATE]"
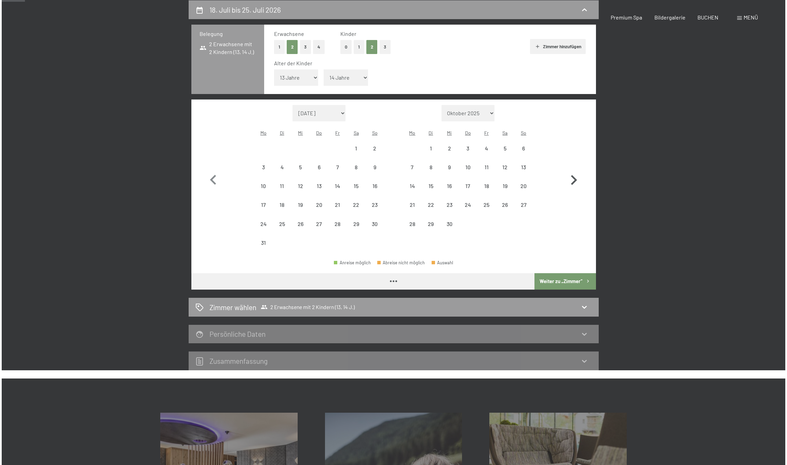
scroll to position [0, 0]
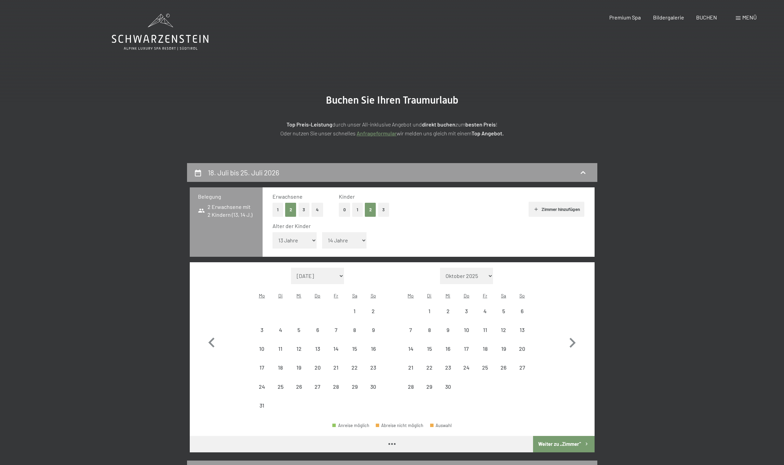
select select "[DATE]"
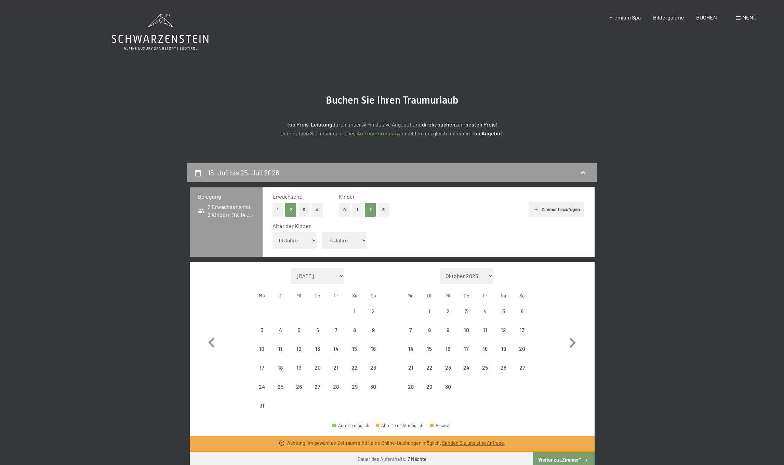
click at [742, 17] on span "Menü" at bounding box center [749, 17] width 14 height 6
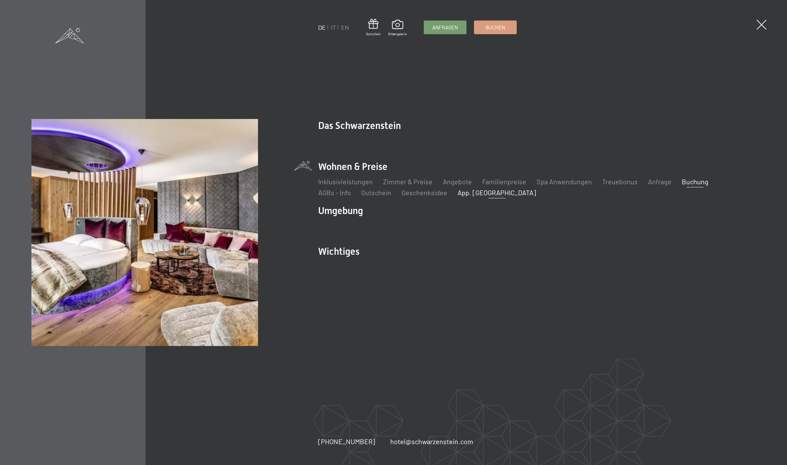
click at [471, 191] on link "App. [GEOGRAPHIC_DATA]" at bounding box center [497, 192] width 79 height 8
